Goal: Task Accomplishment & Management: Complete application form

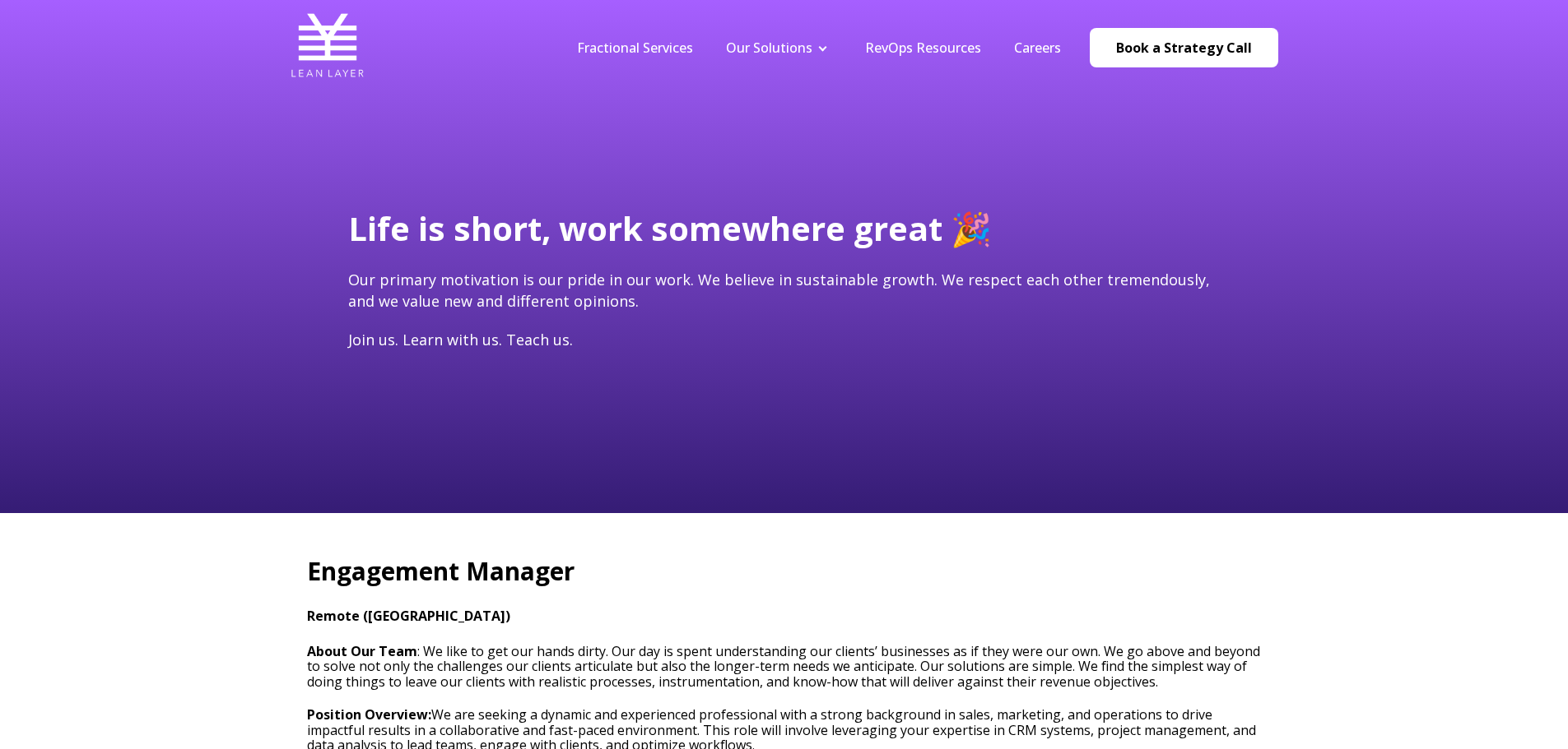
type input "[PERSON_NAME][EMAIL_ADDRESS][PERSON_NAME][DOMAIN_NAME]"
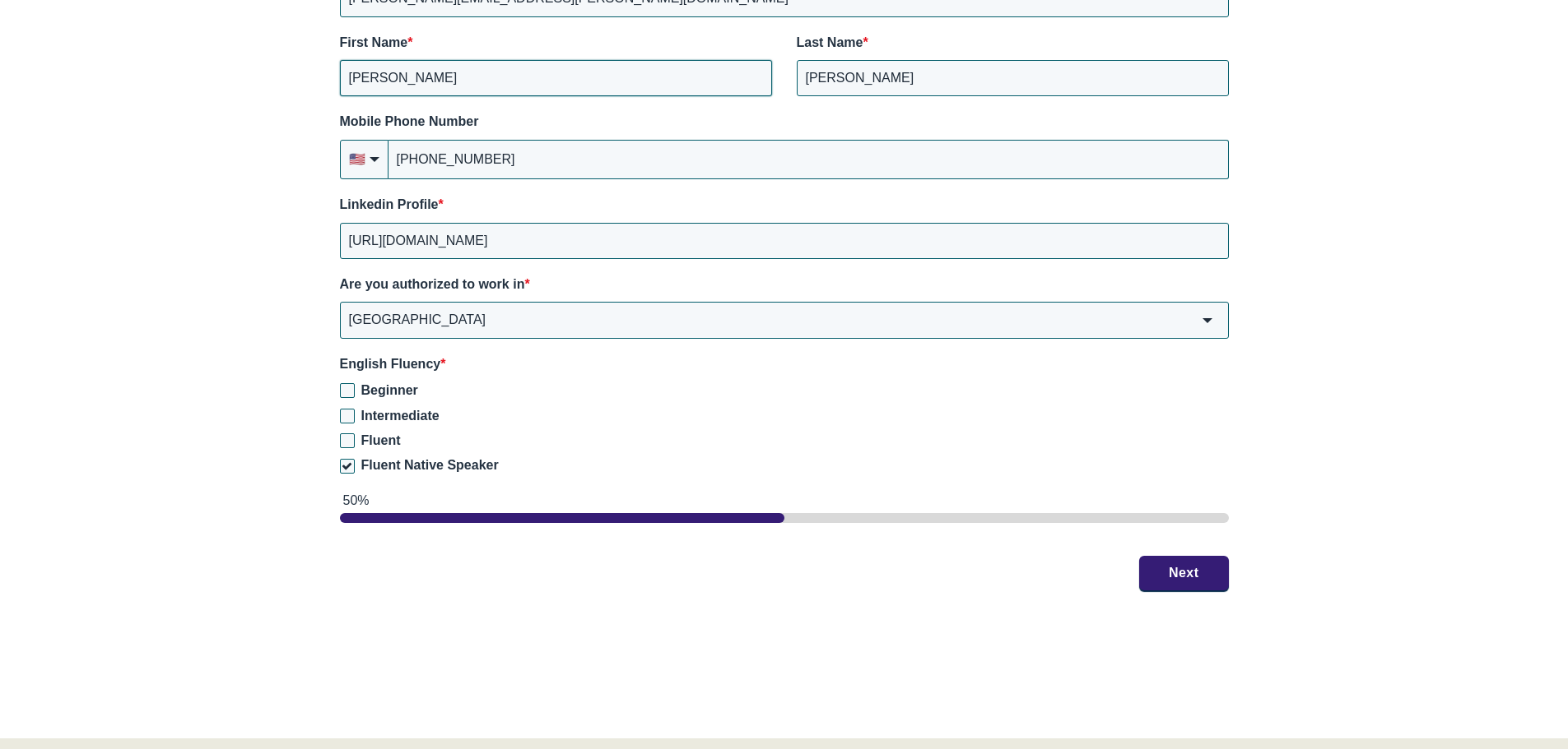
scroll to position [2467, 0]
click at [1182, 555] on button "Next" at bounding box center [1183, 571] width 89 height 34
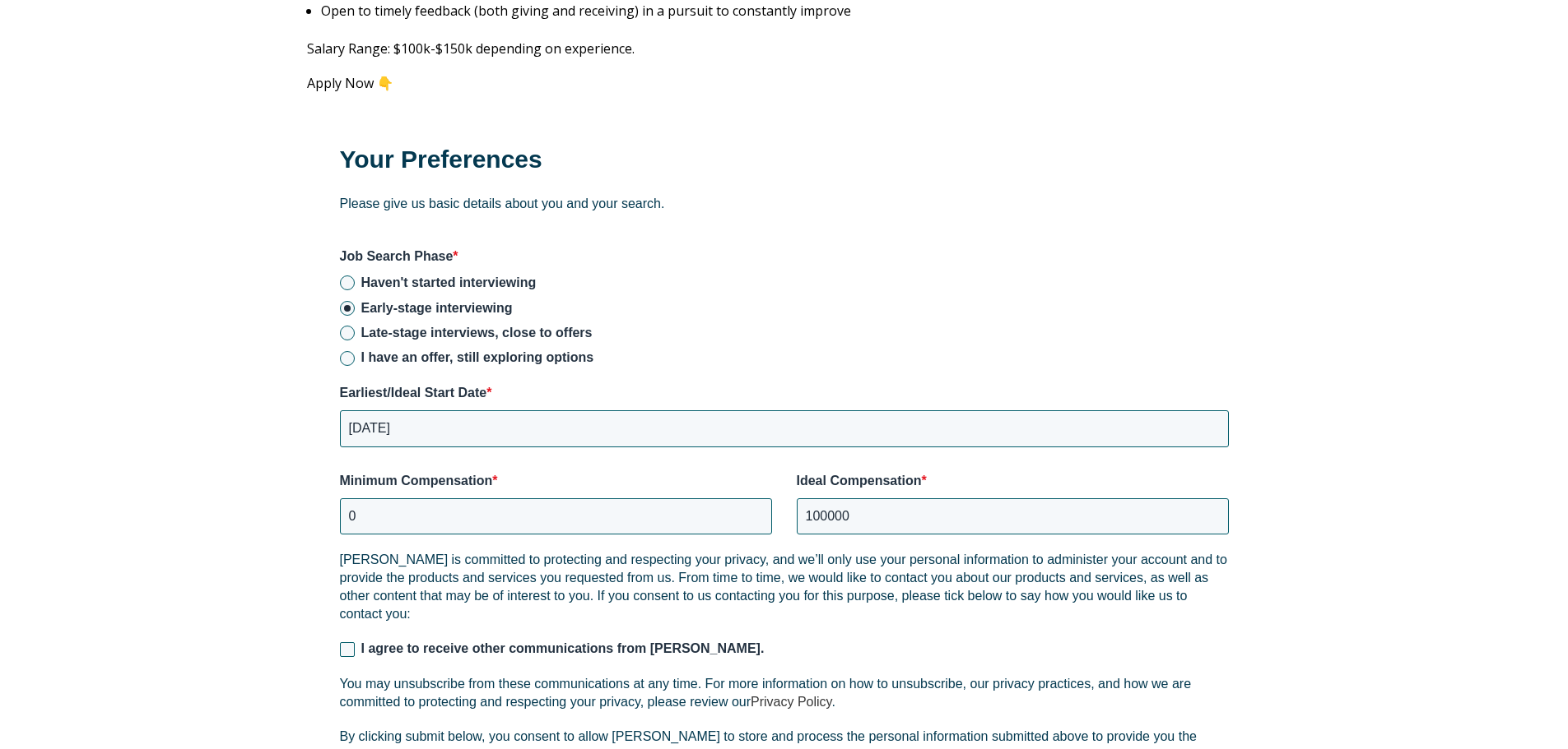
scroll to position [2129, 0]
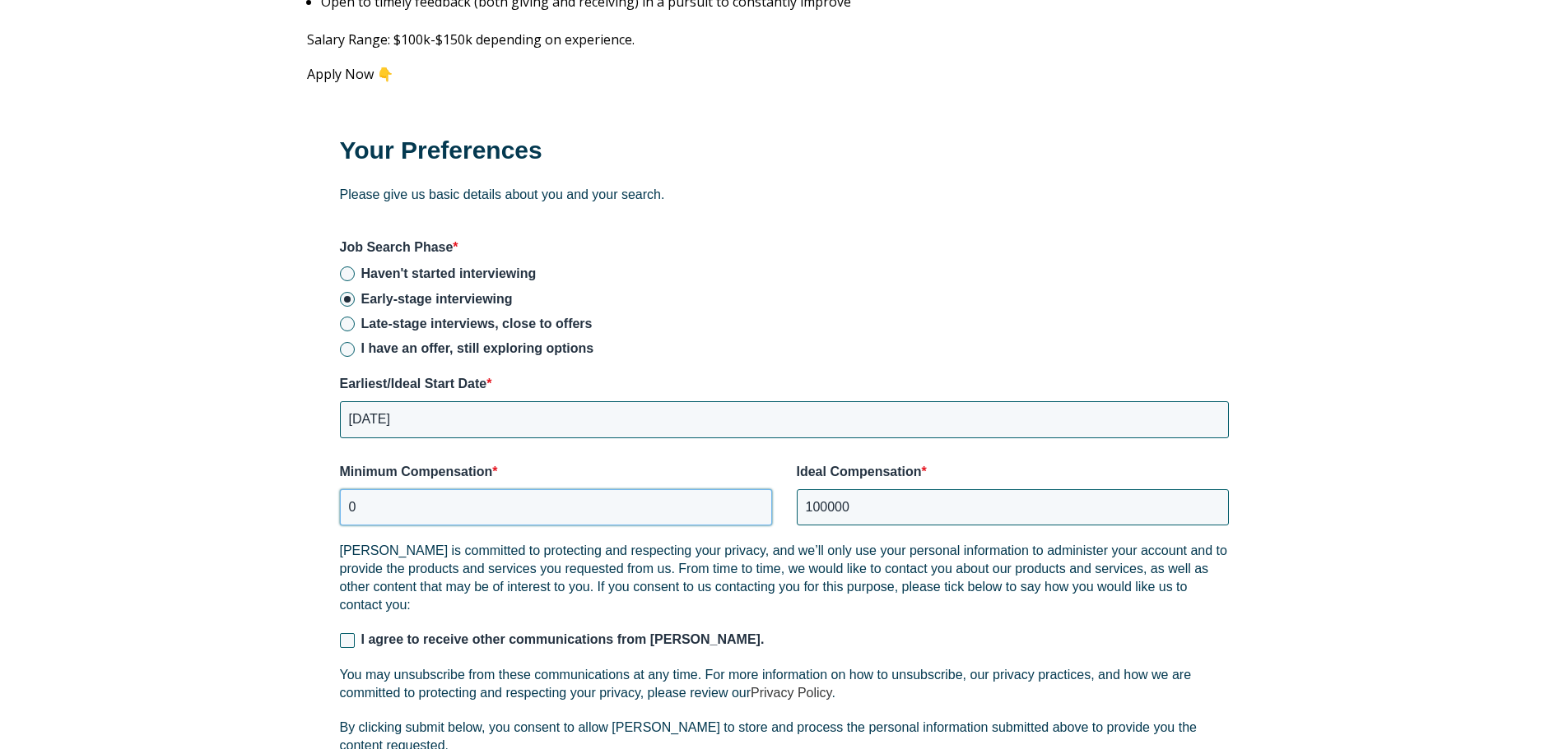
click at [465, 490] on input "0" at bounding box center [556, 507] width 432 height 36
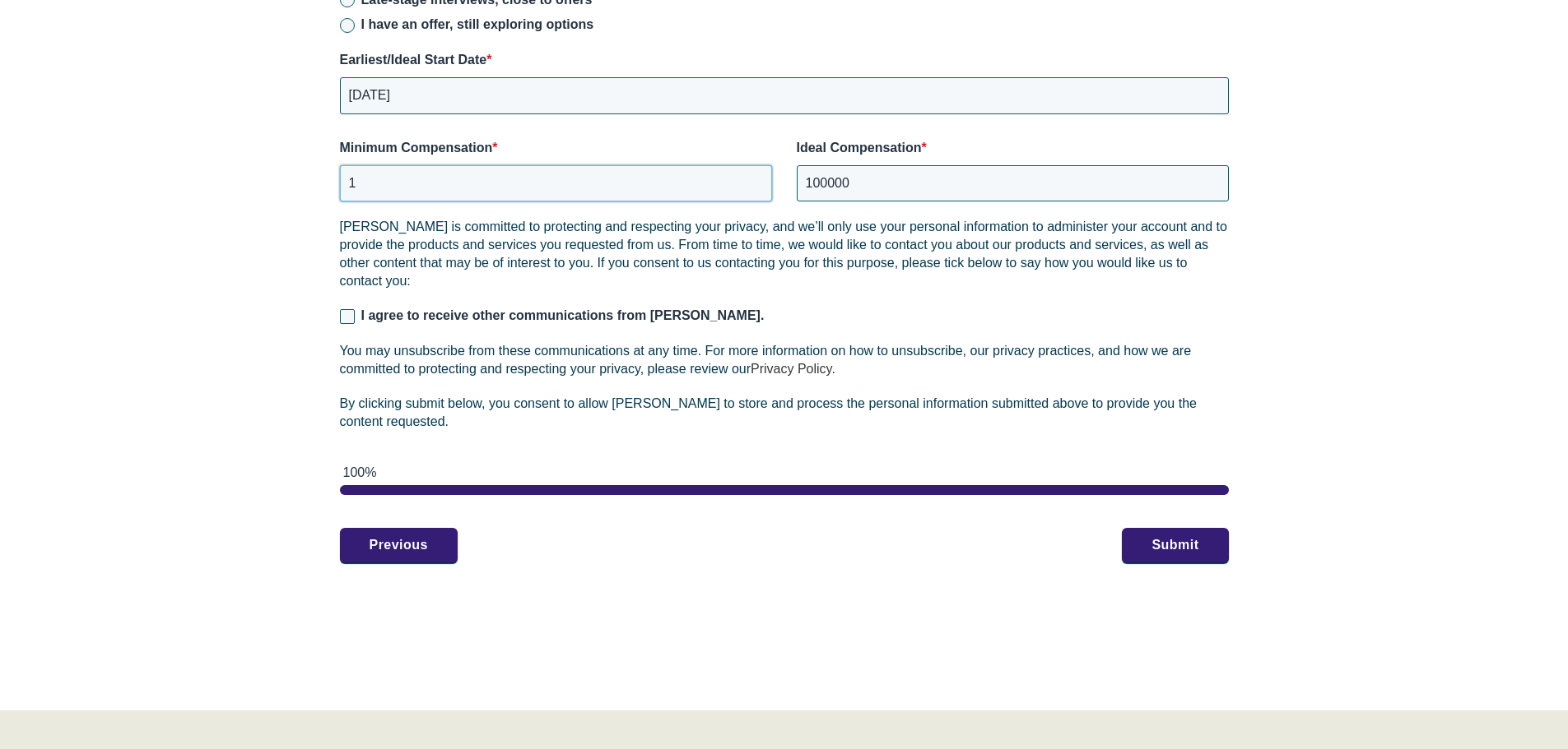
scroll to position [2458, 0]
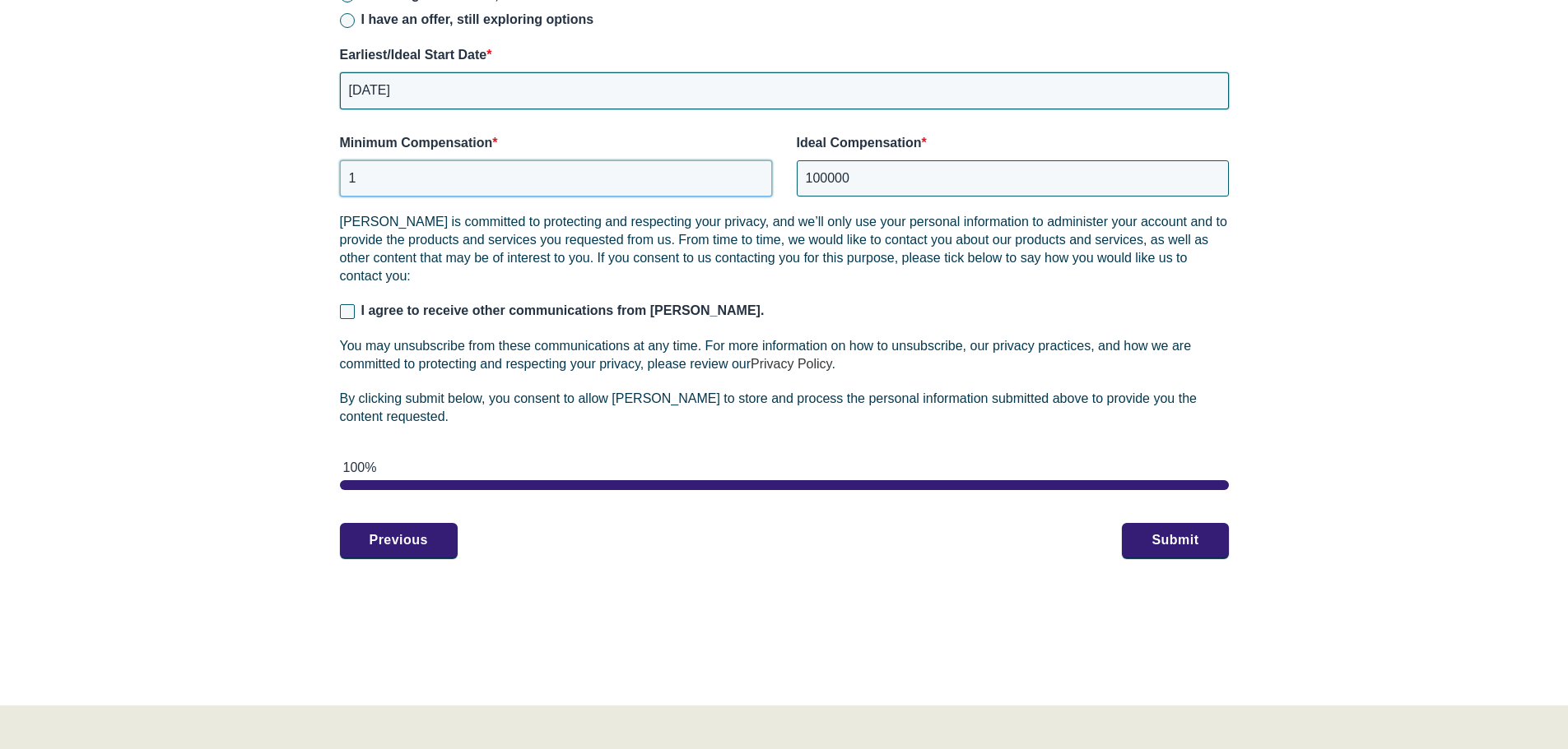
type input "1"
click at [382, 80] on input "[DATE]" at bounding box center [784, 90] width 889 height 36
click at [529, 303] on span "I agree to receive other communications from [PERSON_NAME]." at bounding box center [563, 310] width 404 height 14
click at [355, 304] on input "I agree to receive other communications from [PERSON_NAME]." at bounding box center [347, 311] width 15 height 15
checkbox input "true"
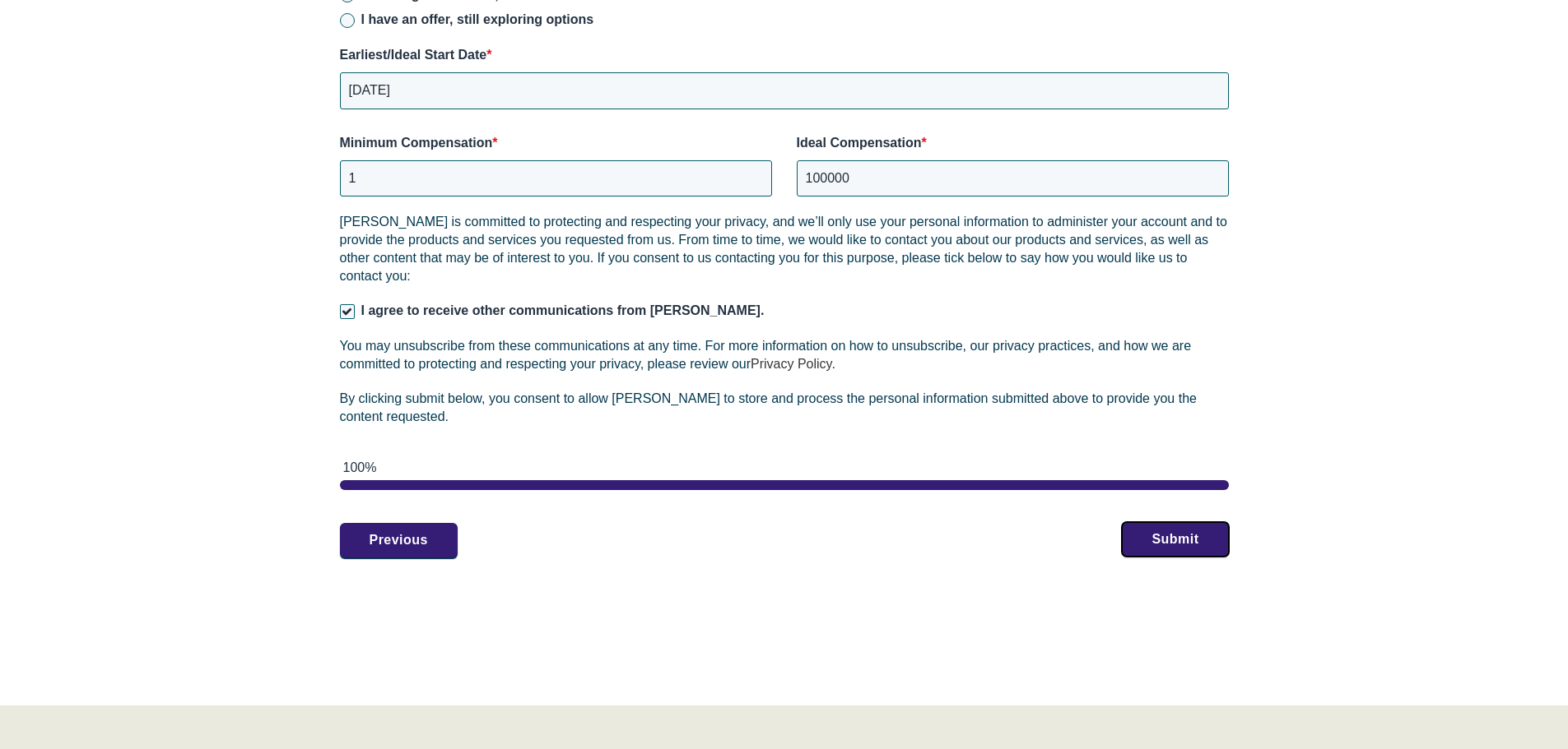
click at [1158, 529] on button "Submit" at bounding box center [1175, 539] width 106 height 34
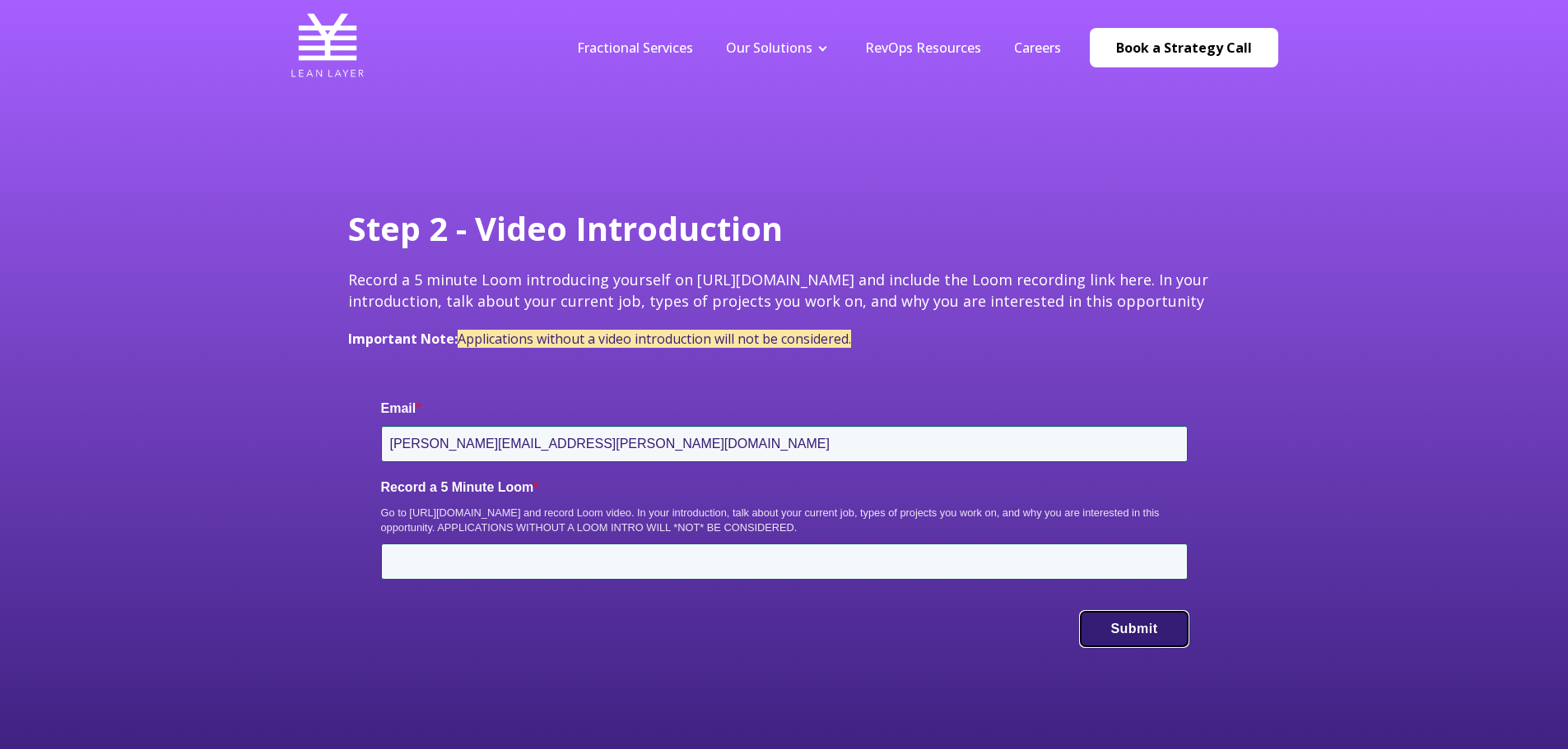
click at [1139, 632] on button "Submit" at bounding box center [1134, 629] width 106 height 34
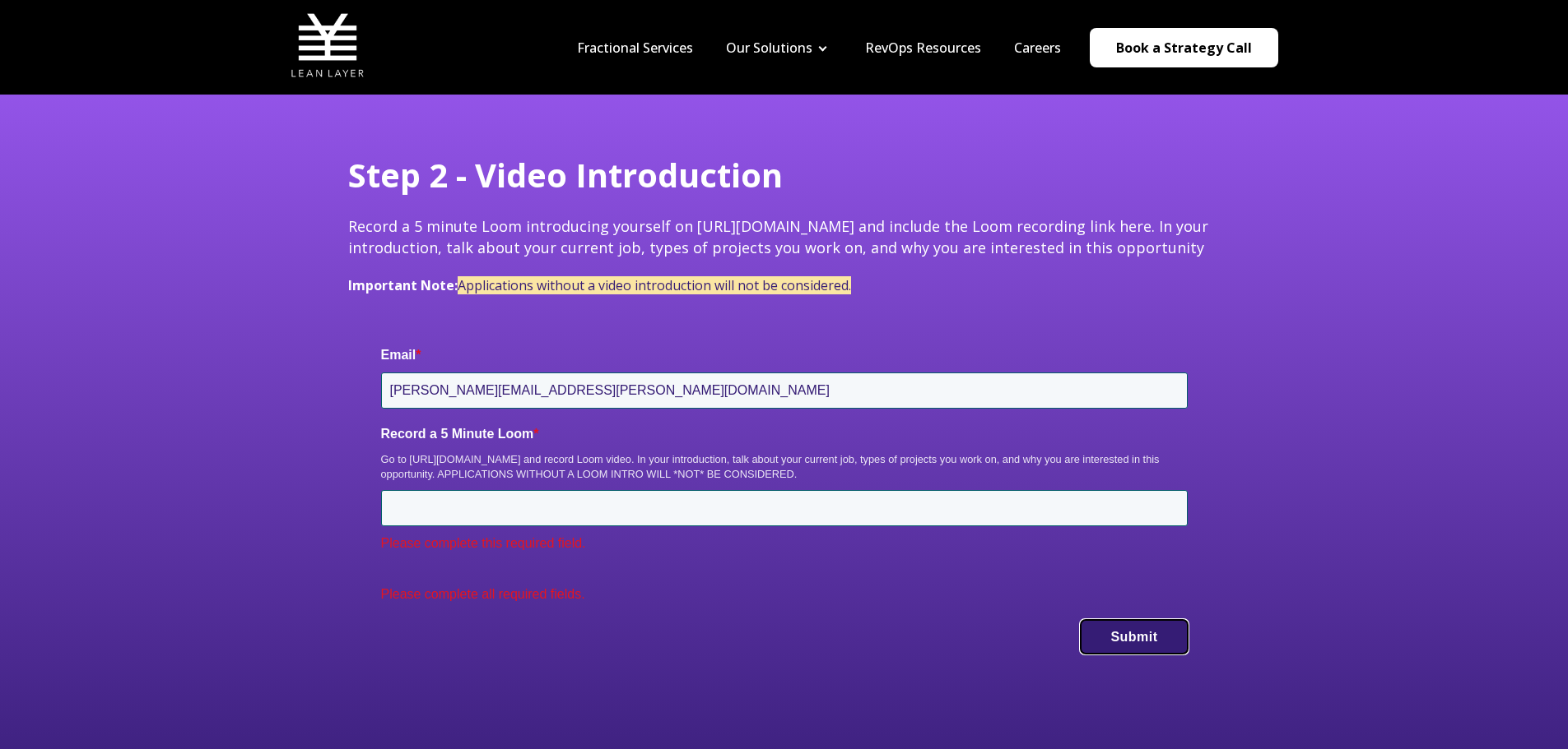
scroll to position [82, 0]
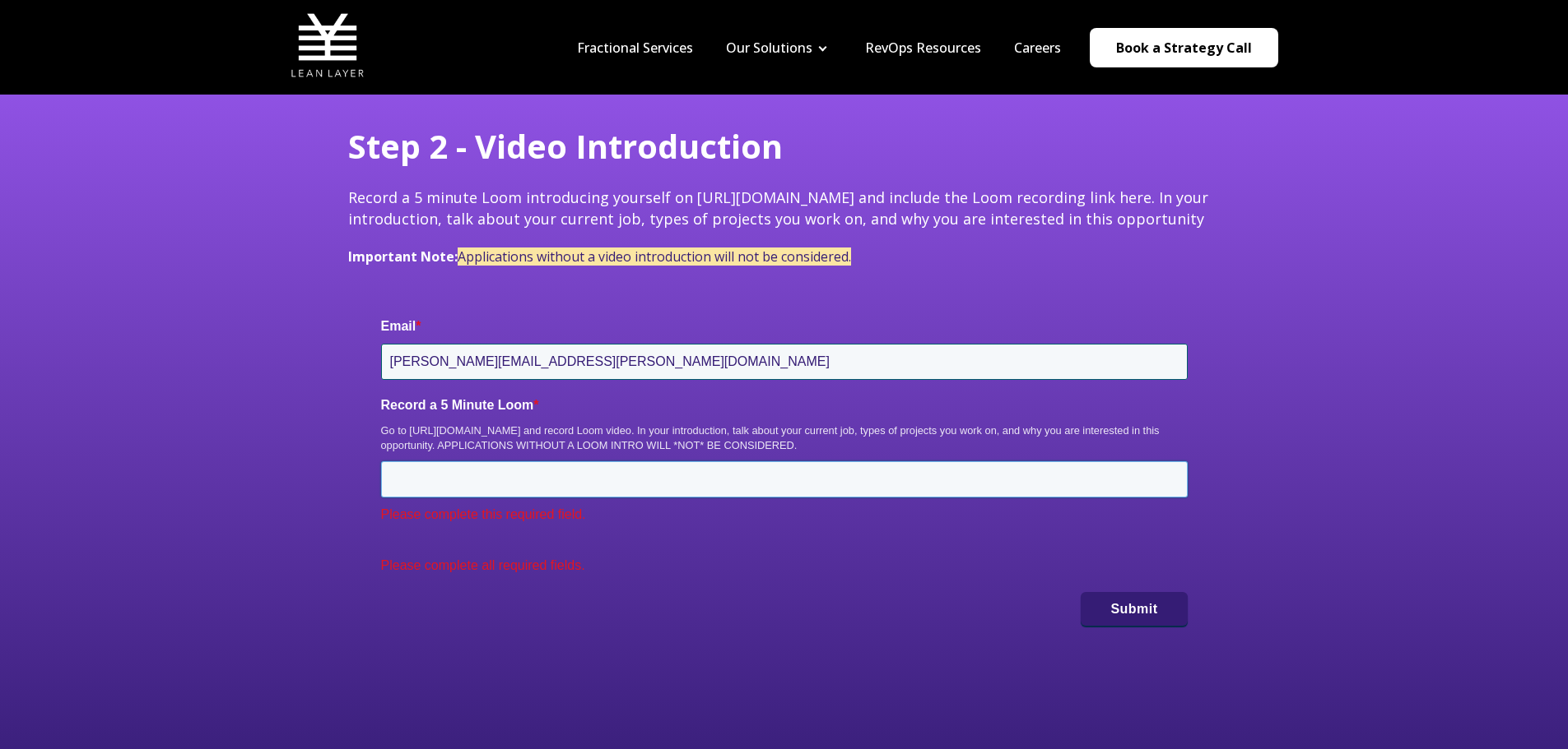
click at [690, 478] on input "Record a 5 Minute Loom *" at bounding box center [785, 479] width 807 height 36
paste input "[URL][DOMAIN_NAME]"
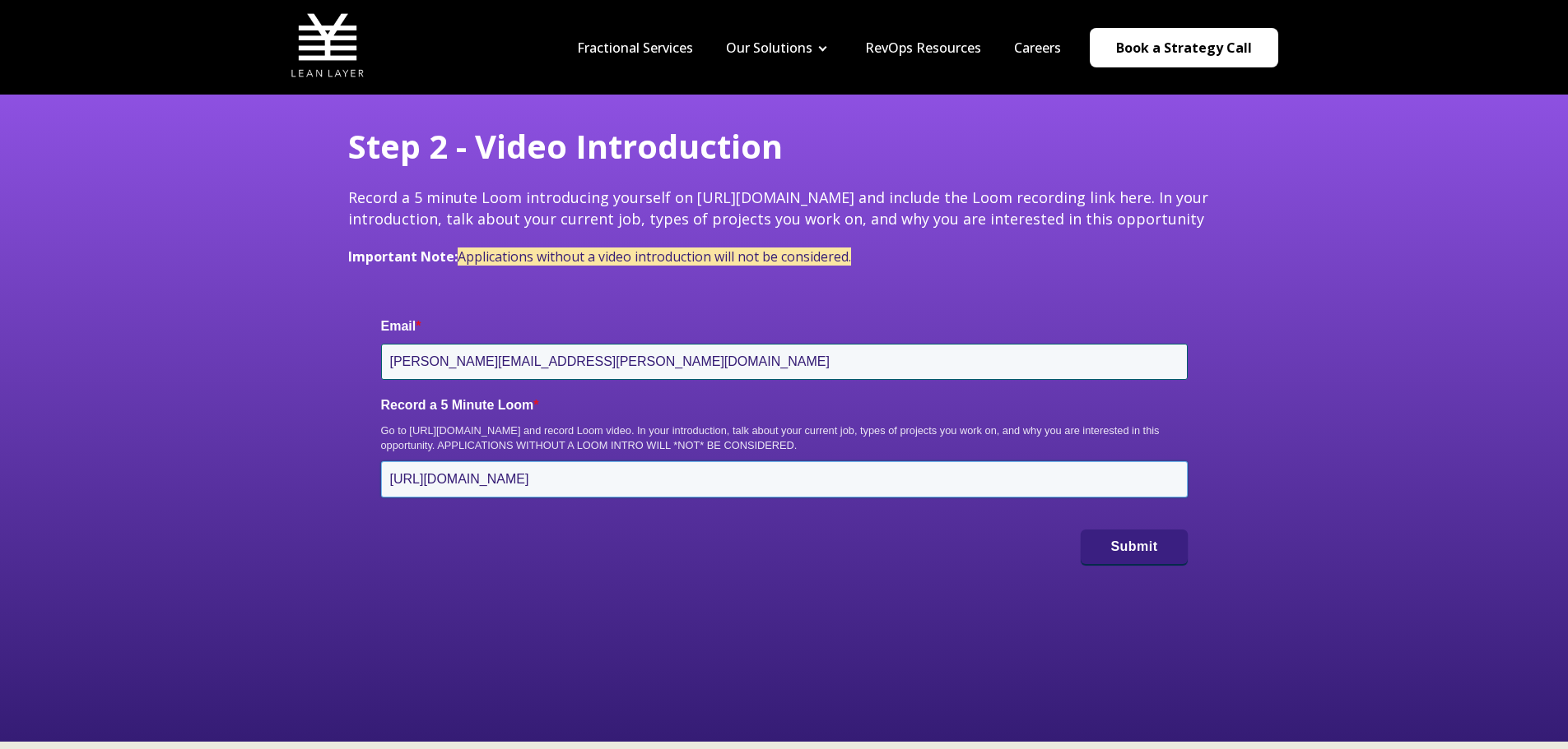
type input "[URL][DOMAIN_NAME]"
click at [1131, 550] on button "Submit" at bounding box center [1134, 546] width 106 height 34
